Goal: Check status: Check status

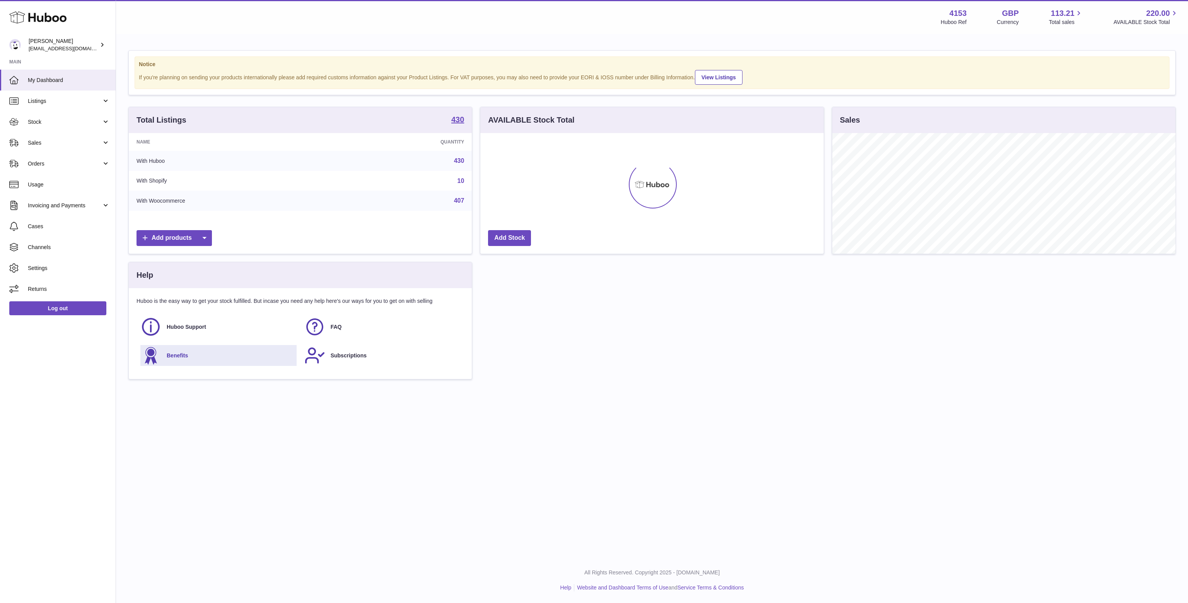
scroll to position [121, 343]
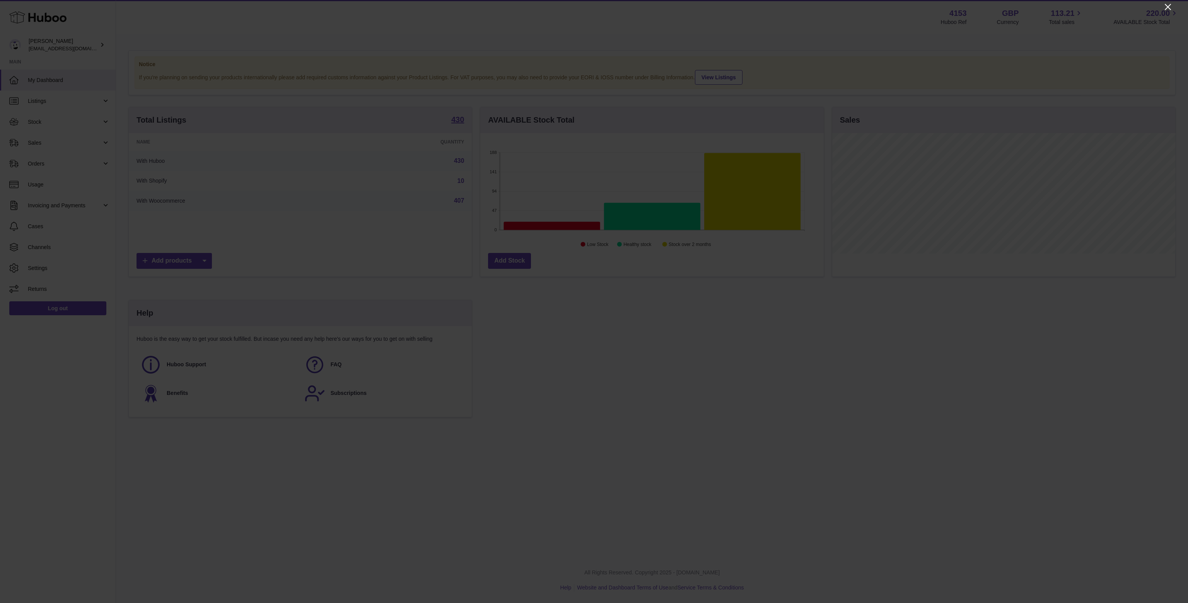
click at [1168, 7] on icon "Close" at bounding box center [1167, 7] width 6 height 6
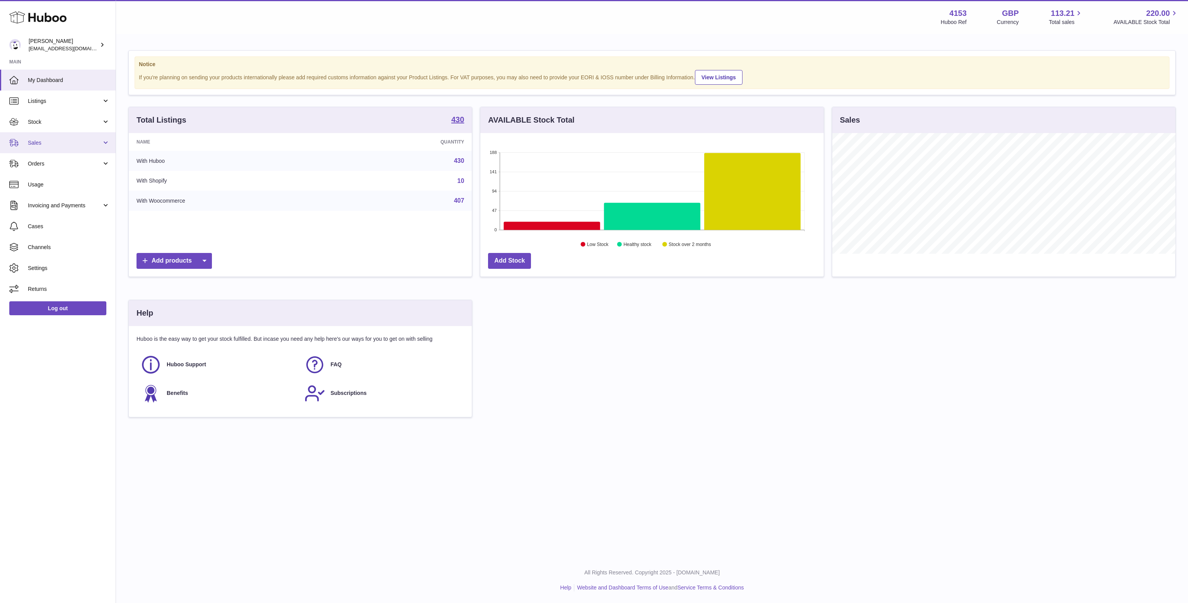
click at [63, 142] on span "Sales" at bounding box center [65, 142] width 74 height 7
click at [40, 161] on span "Sales" at bounding box center [69, 162] width 82 height 7
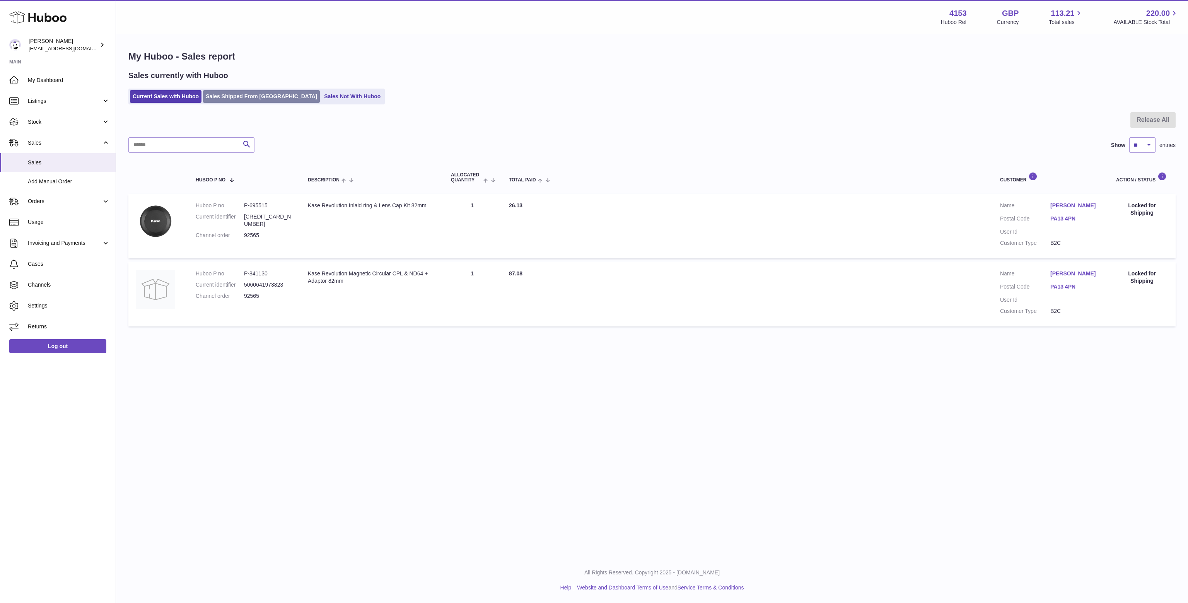
click at [258, 99] on link "Sales Shipped From [GEOGRAPHIC_DATA]" at bounding box center [261, 96] width 117 height 13
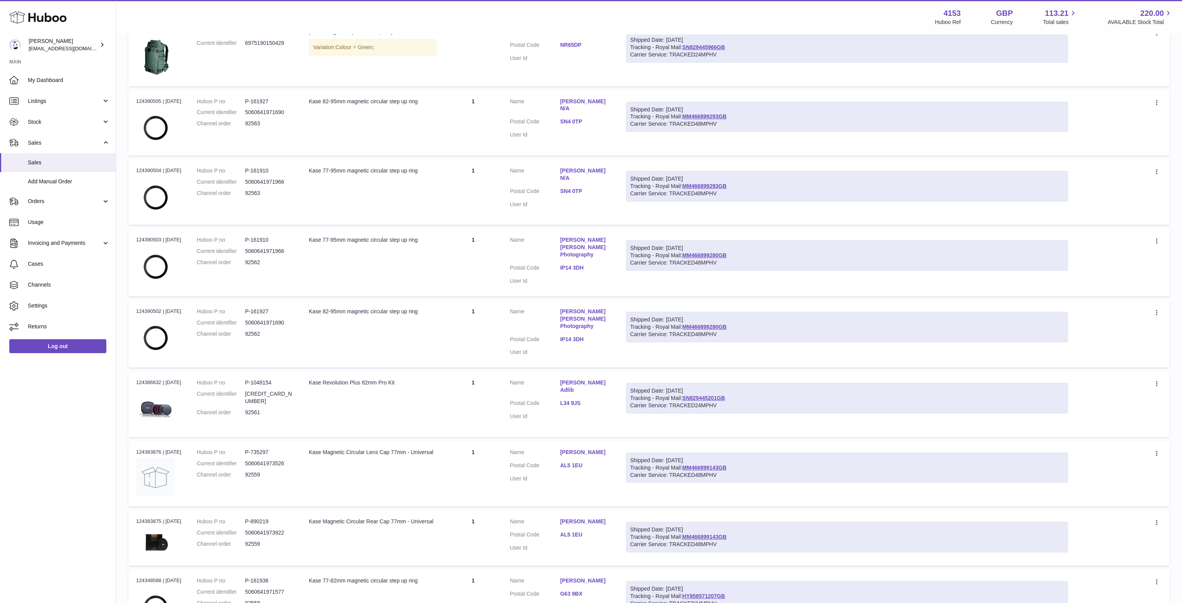
scroll to position [348, 0]
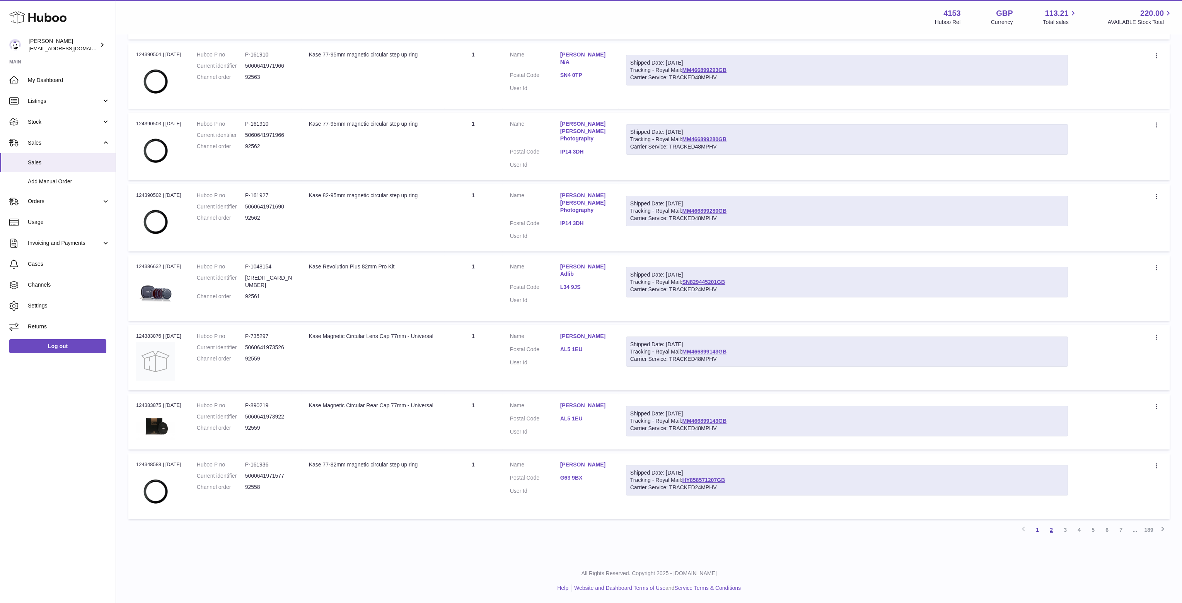
click at [1053, 527] on link "2" at bounding box center [1051, 530] width 14 height 14
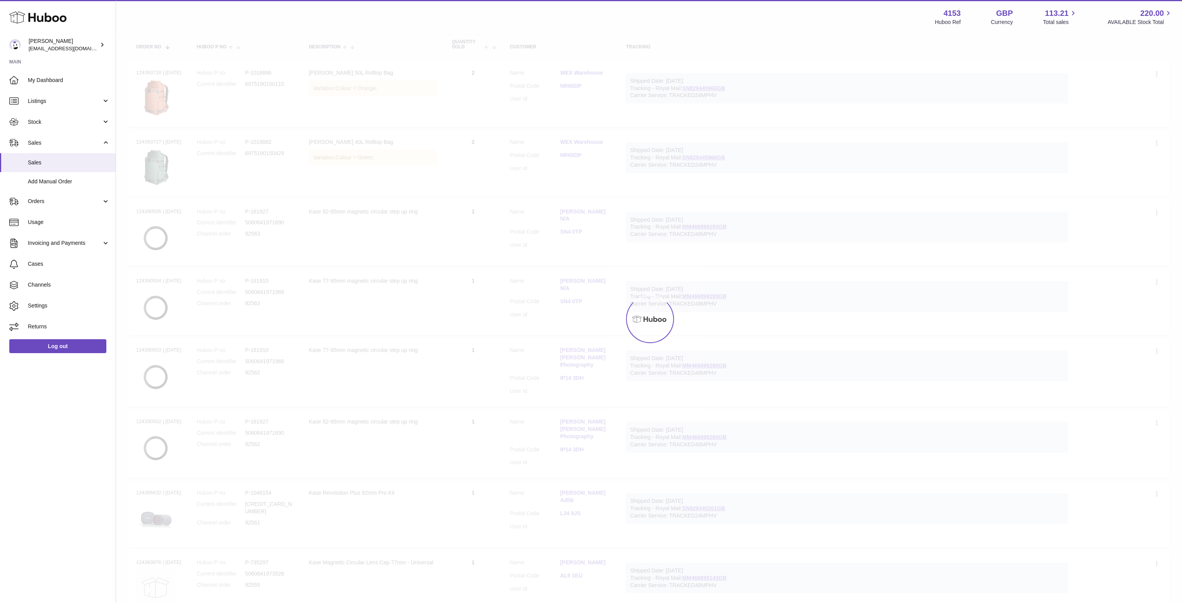
scroll to position [35, 0]
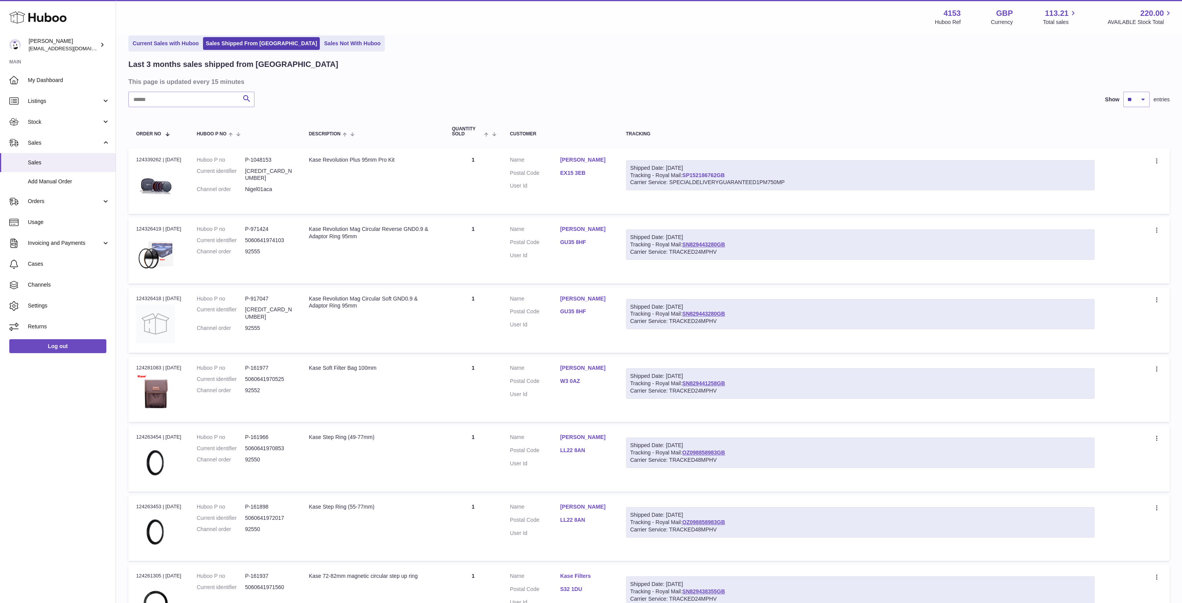
click at [714, 173] on link "SP152186762GB" at bounding box center [703, 175] width 43 height 6
